Goal: Information Seeking & Learning: Learn about a topic

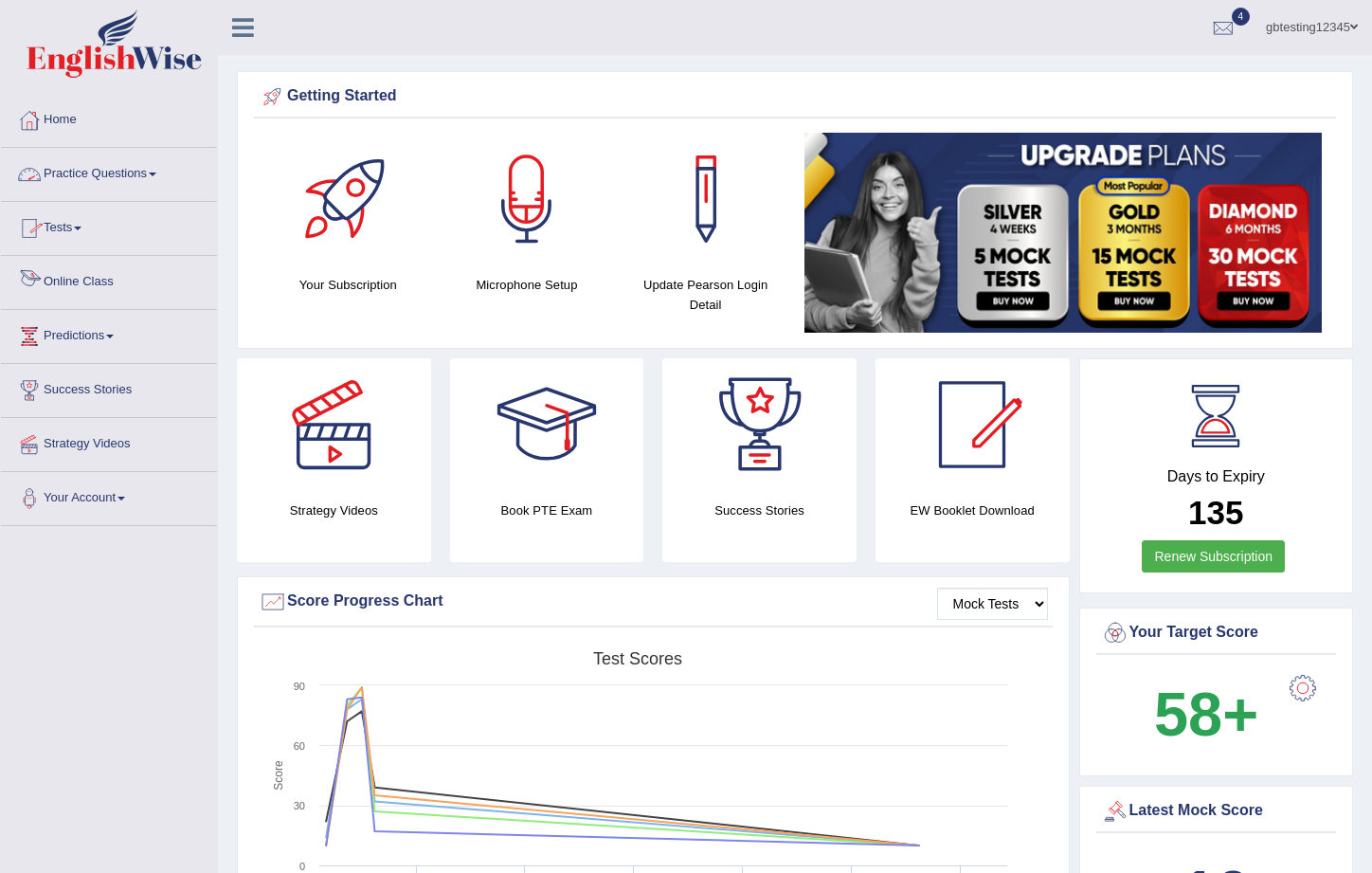
click at [69, 224] on link "Tests" at bounding box center [109, 226] width 216 height 48
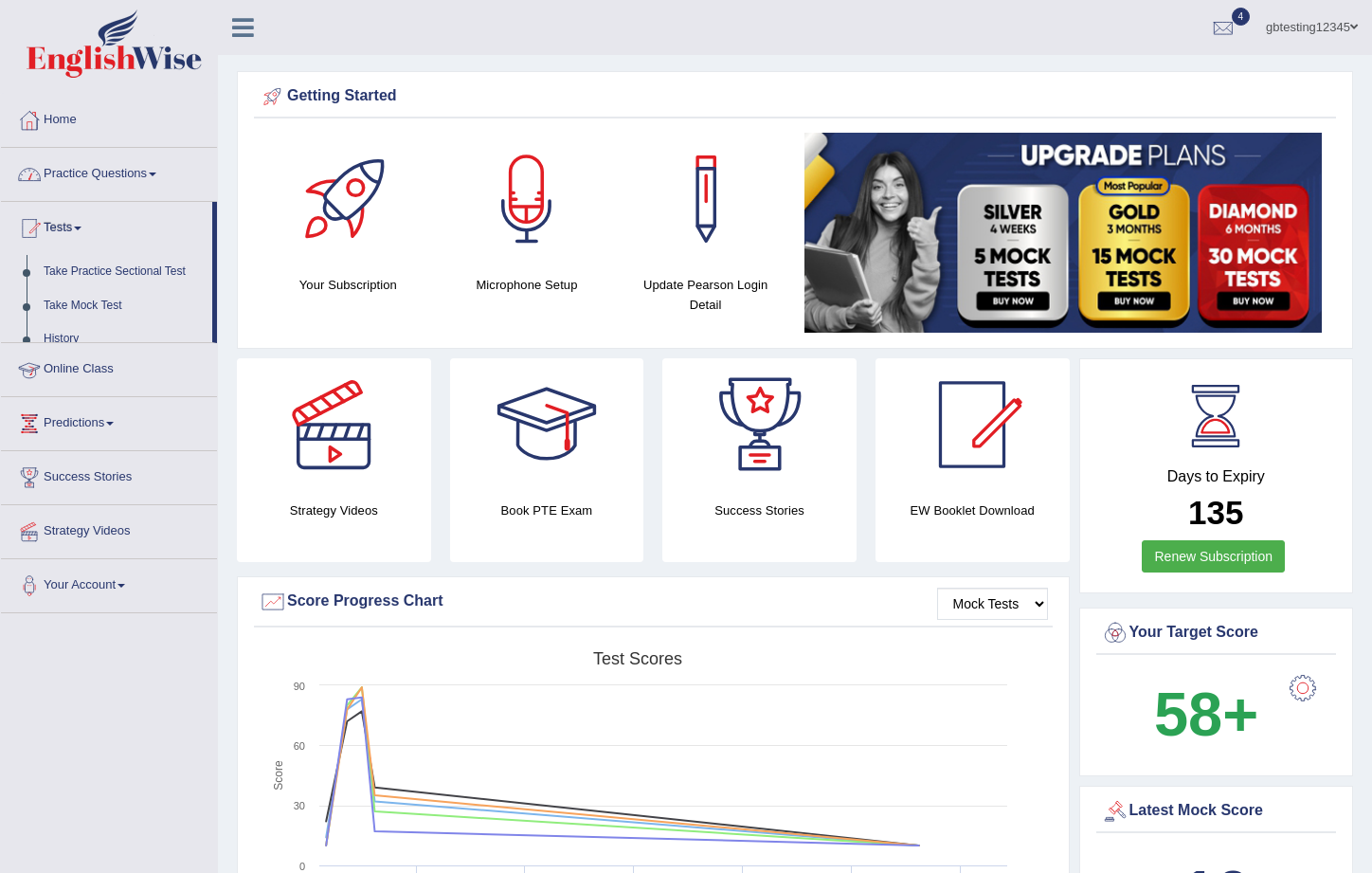
click at [69, 224] on link "Tests" at bounding box center [107, 226] width 212 height 48
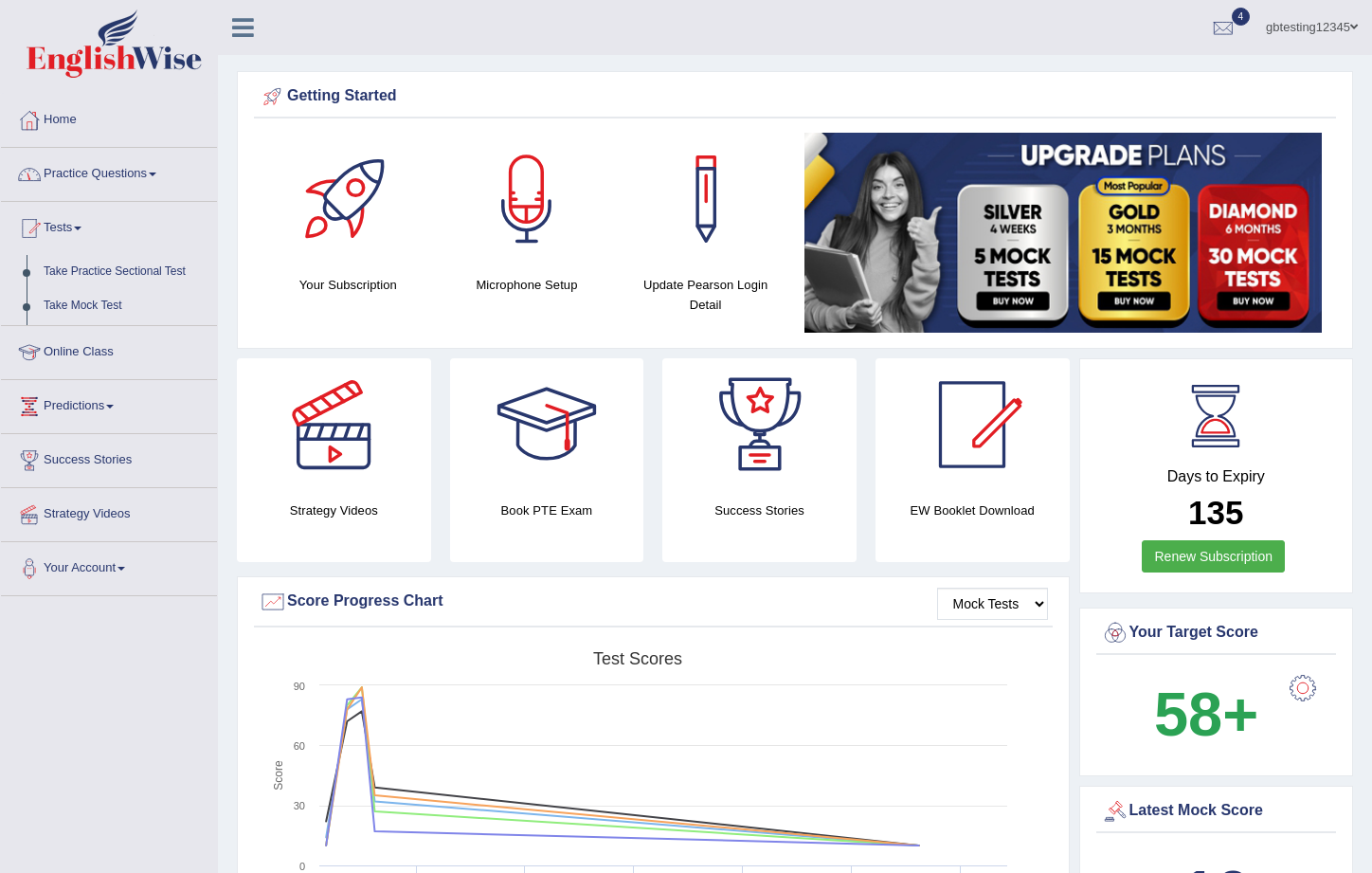
click at [103, 179] on link "Practice Questions" at bounding box center [109, 172] width 216 height 48
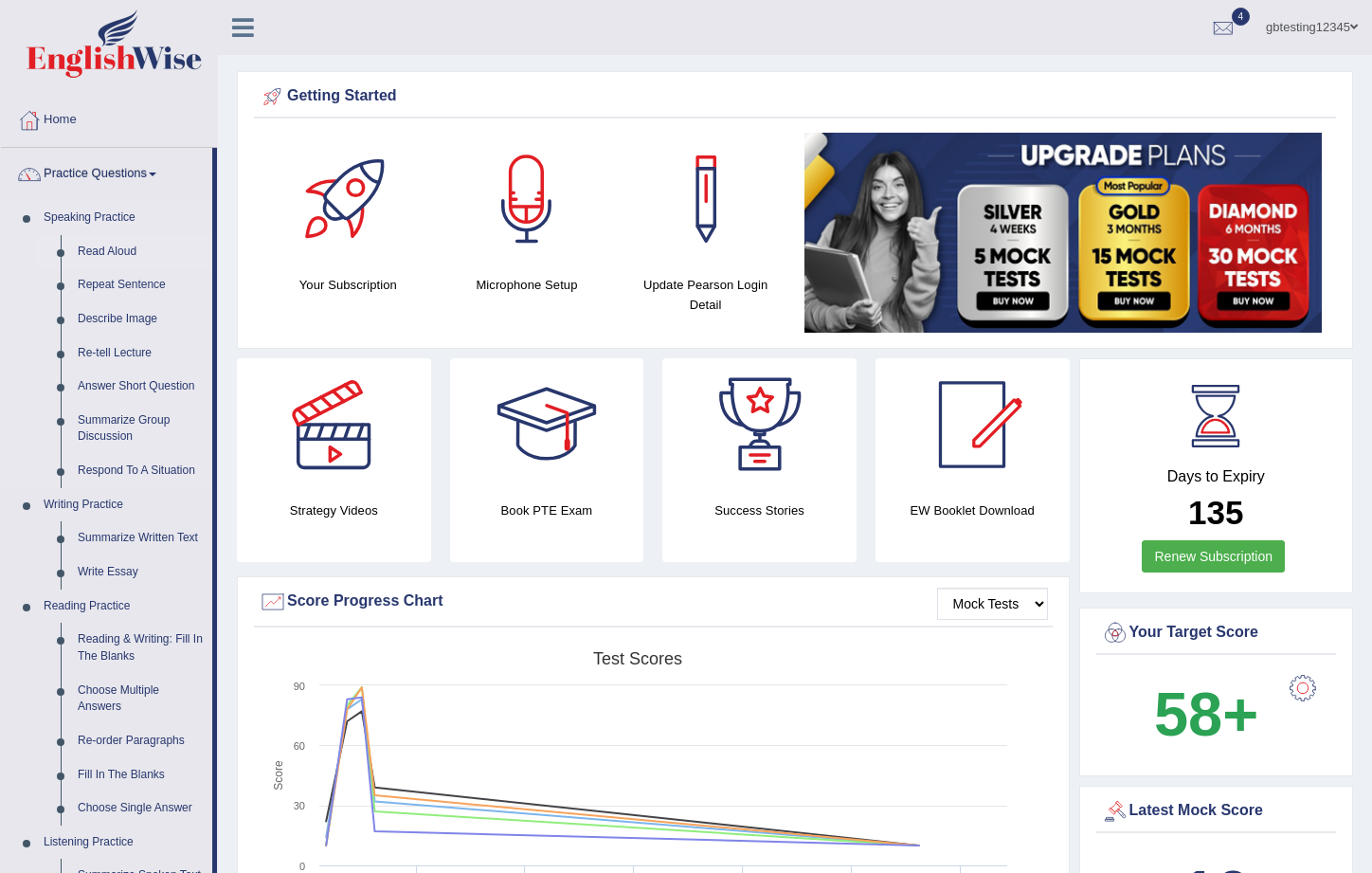
click at [100, 251] on link "Read Aloud" at bounding box center [141, 253] width 143 height 34
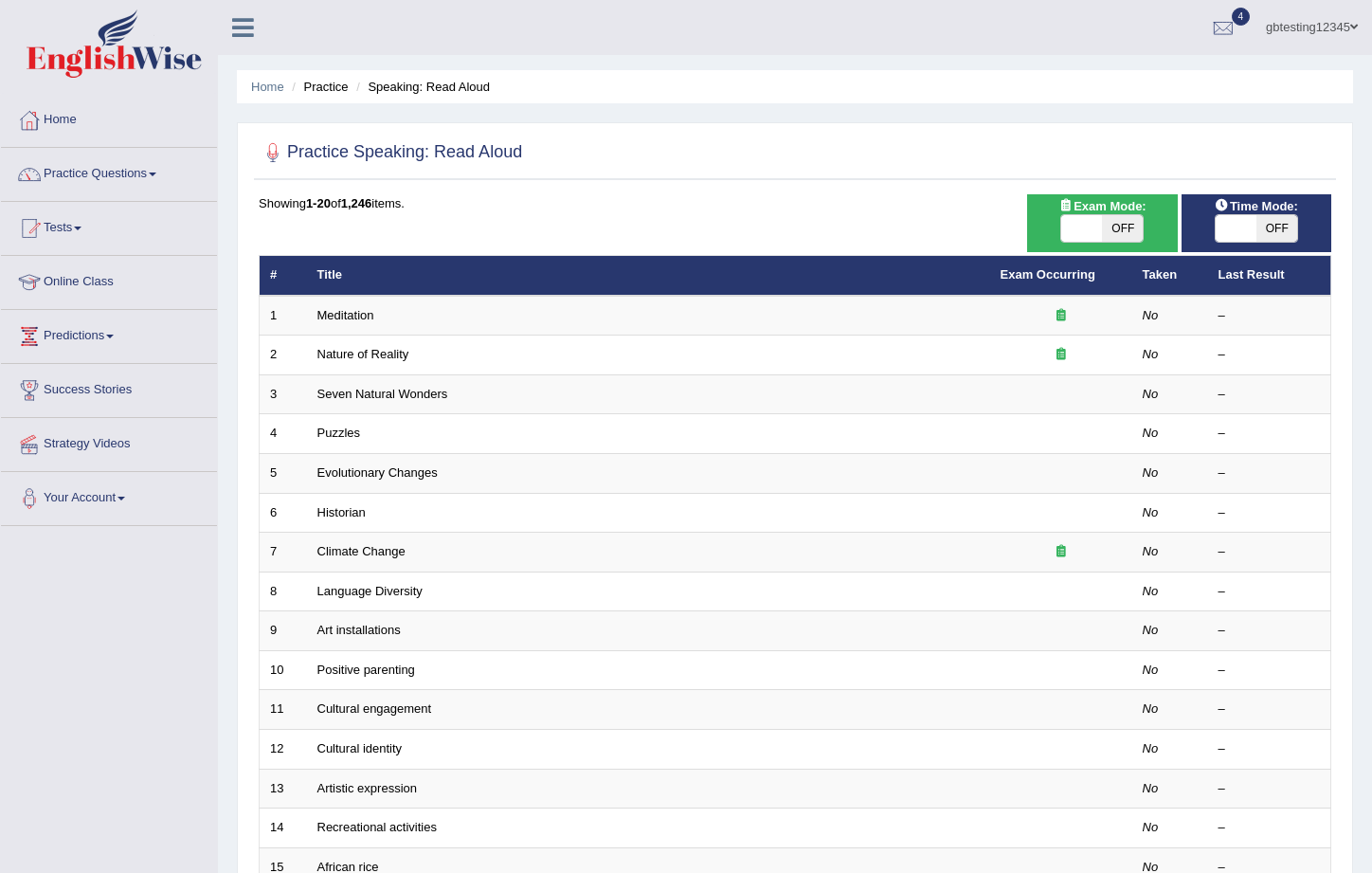
click at [1122, 233] on span "OFF" at bounding box center [1121, 229] width 41 height 27
checkbox input "true"
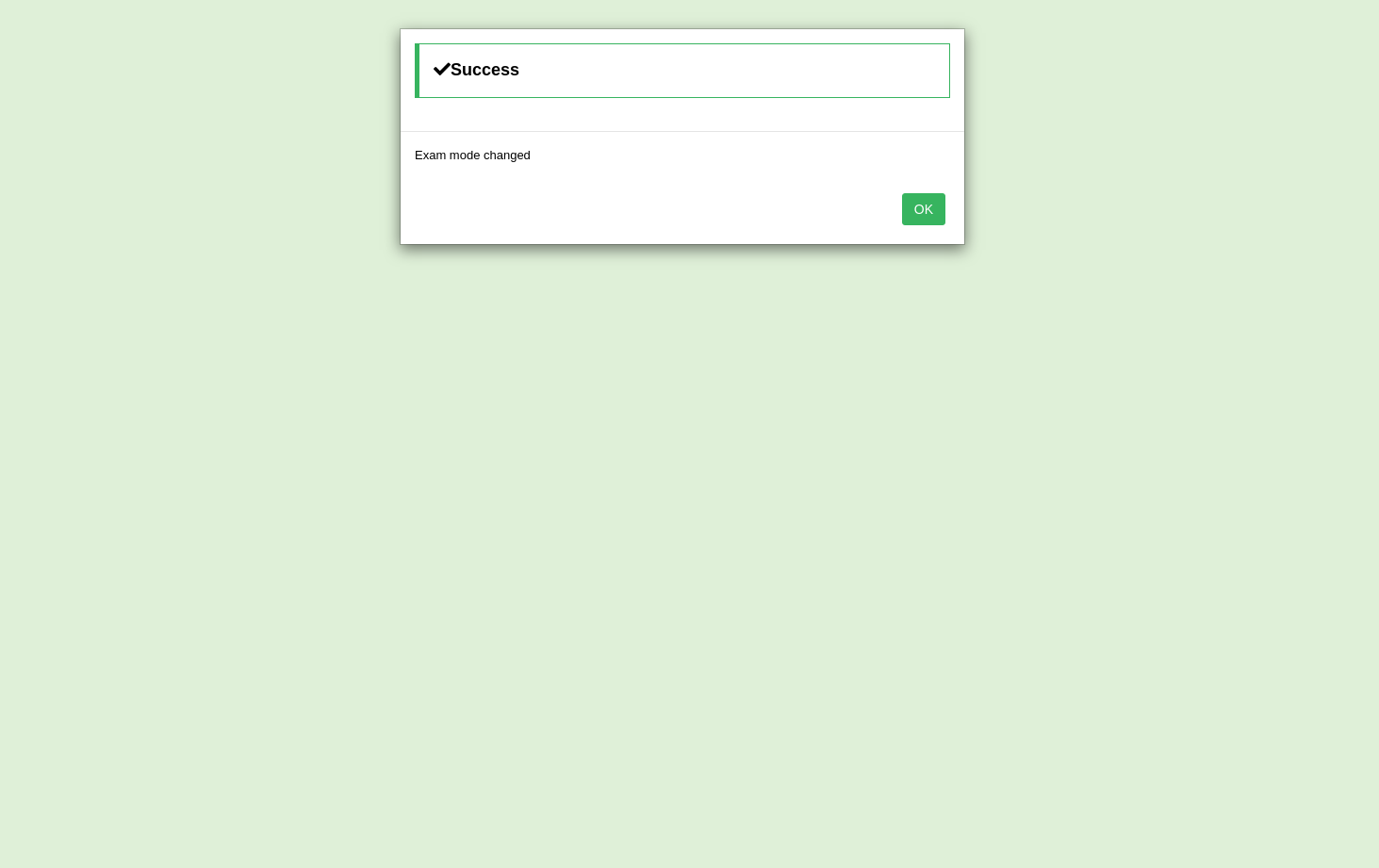
click at [945, 213] on div "OK" at bounding box center [682, 211] width 564 height 66
click at [937, 212] on button "OK" at bounding box center [924, 209] width 44 height 32
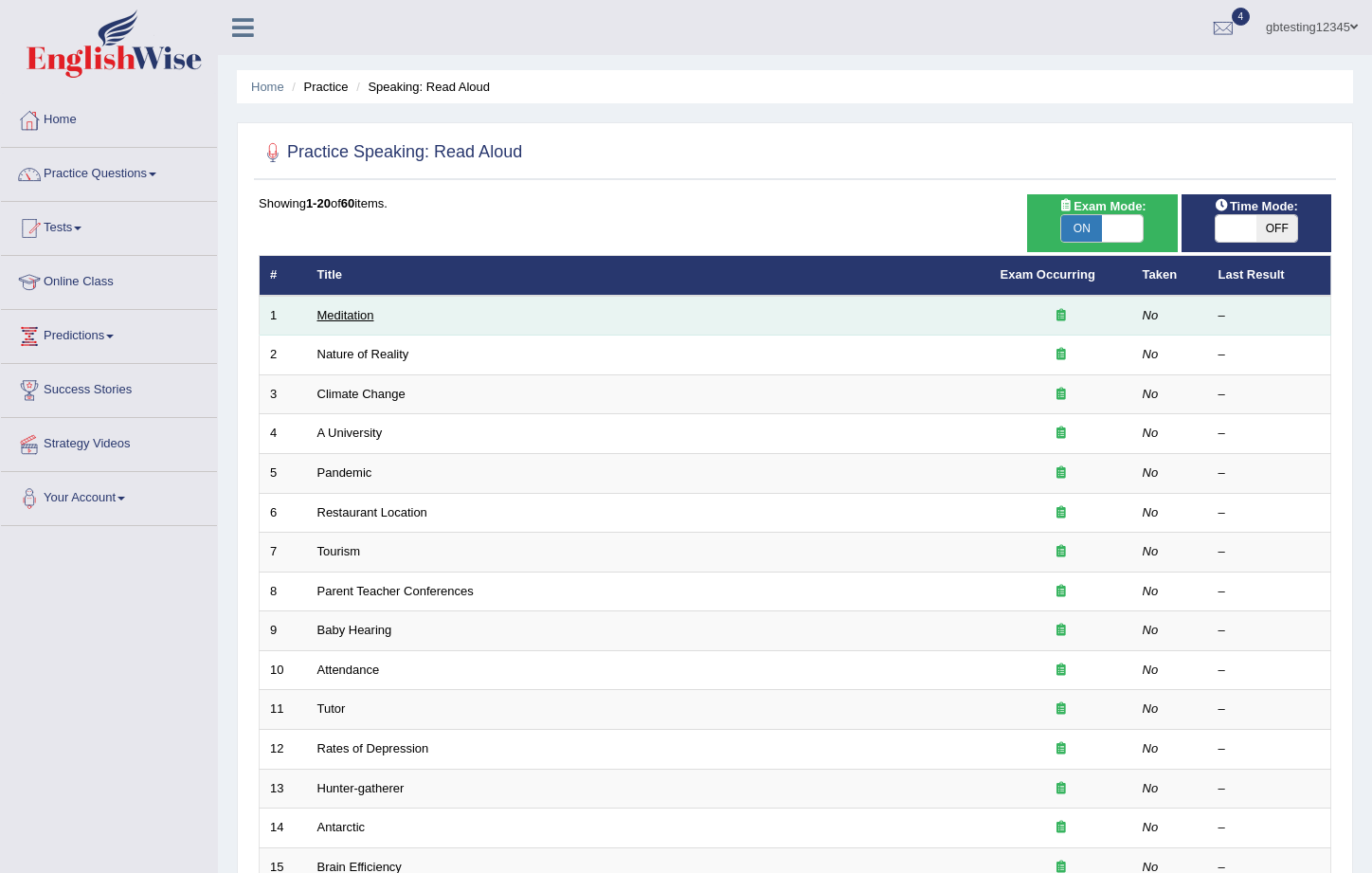
click at [342, 315] on link "Meditation" at bounding box center [346, 315] width 57 height 14
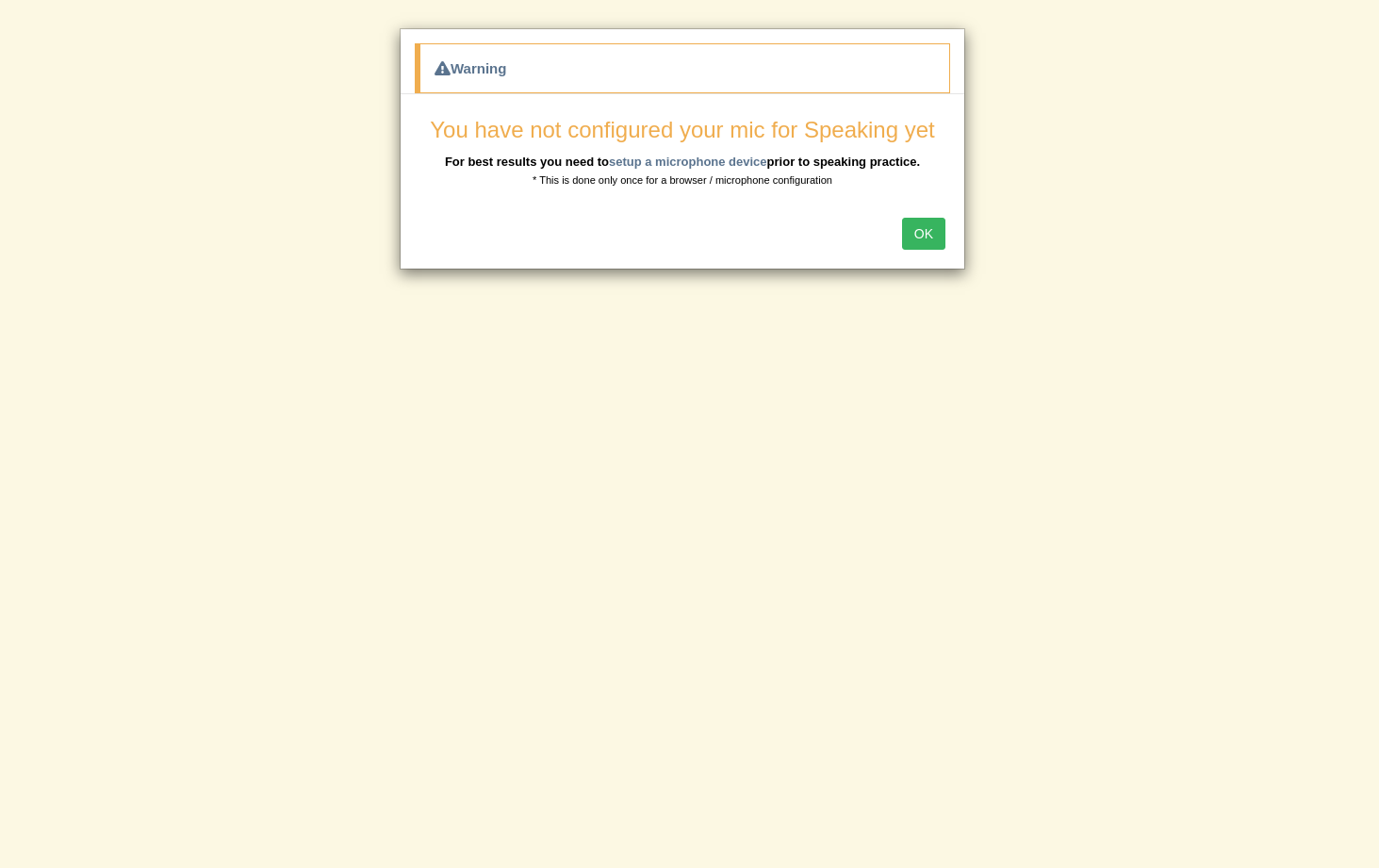
click at [931, 234] on button "OK" at bounding box center [924, 234] width 44 height 32
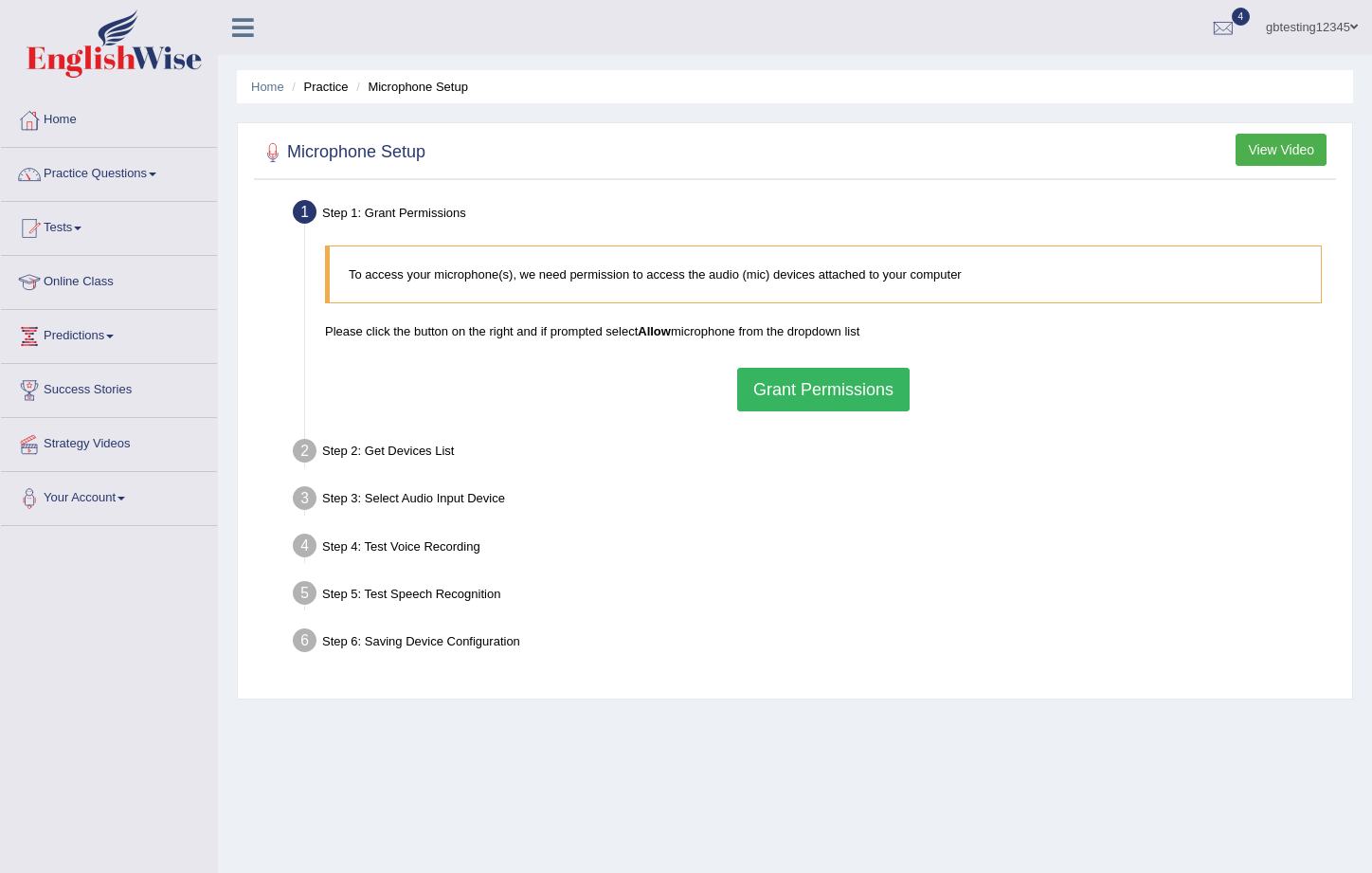
click at [873, 394] on button "Grant Permissions" at bounding box center [823, 390] width 172 height 44
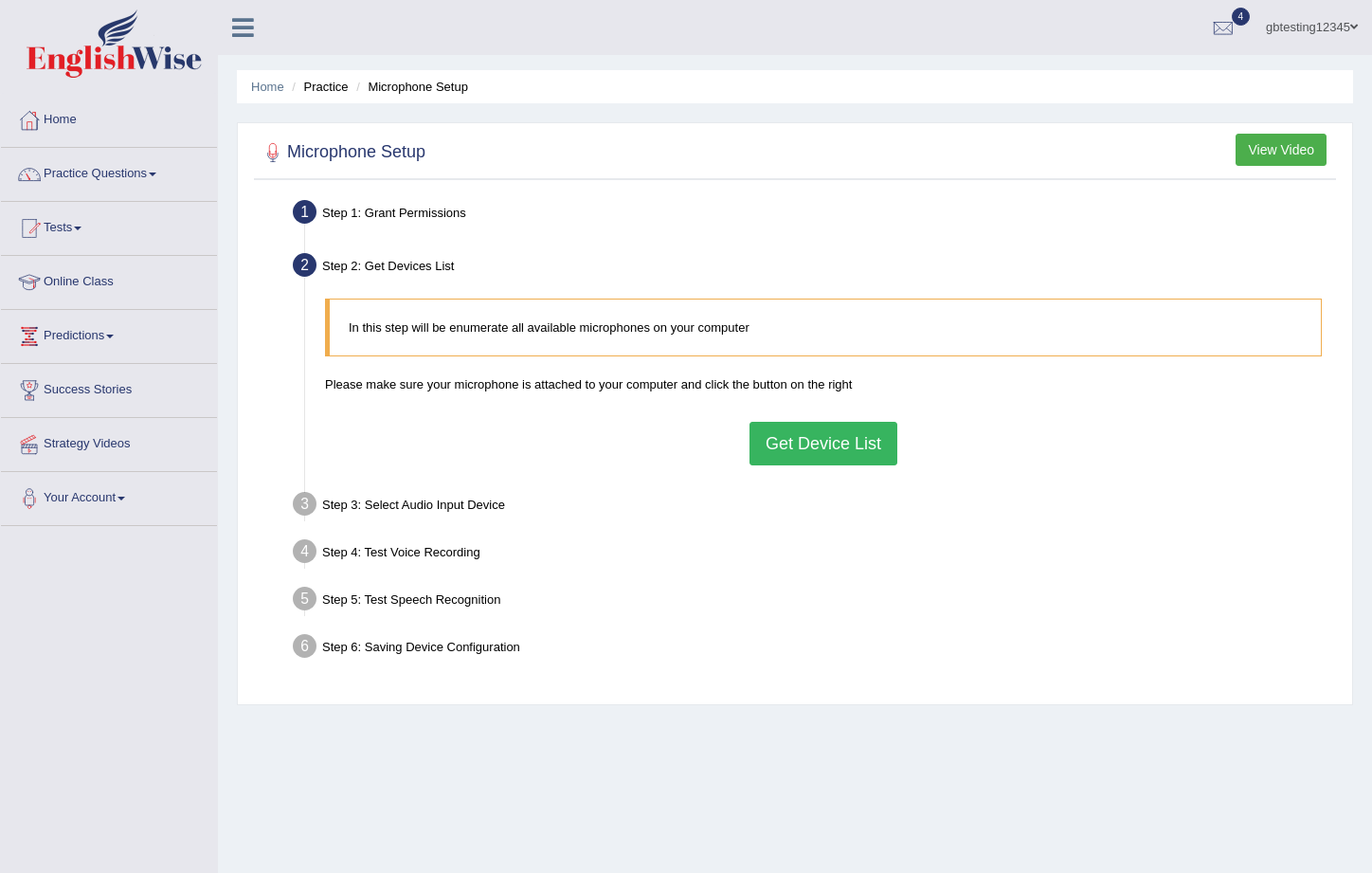
drag, startPoint x: 824, startPoint y: 457, endPoint x: 933, endPoint y: 452, distance: 109.1
click at [870, 476] on ul "Step 1: Grant Permissions To access your microphone(s), we need permission to a…" at bounding box center [795, 432] width 1073 height 476
